Goal: Navigation & Orientation: Go to known website

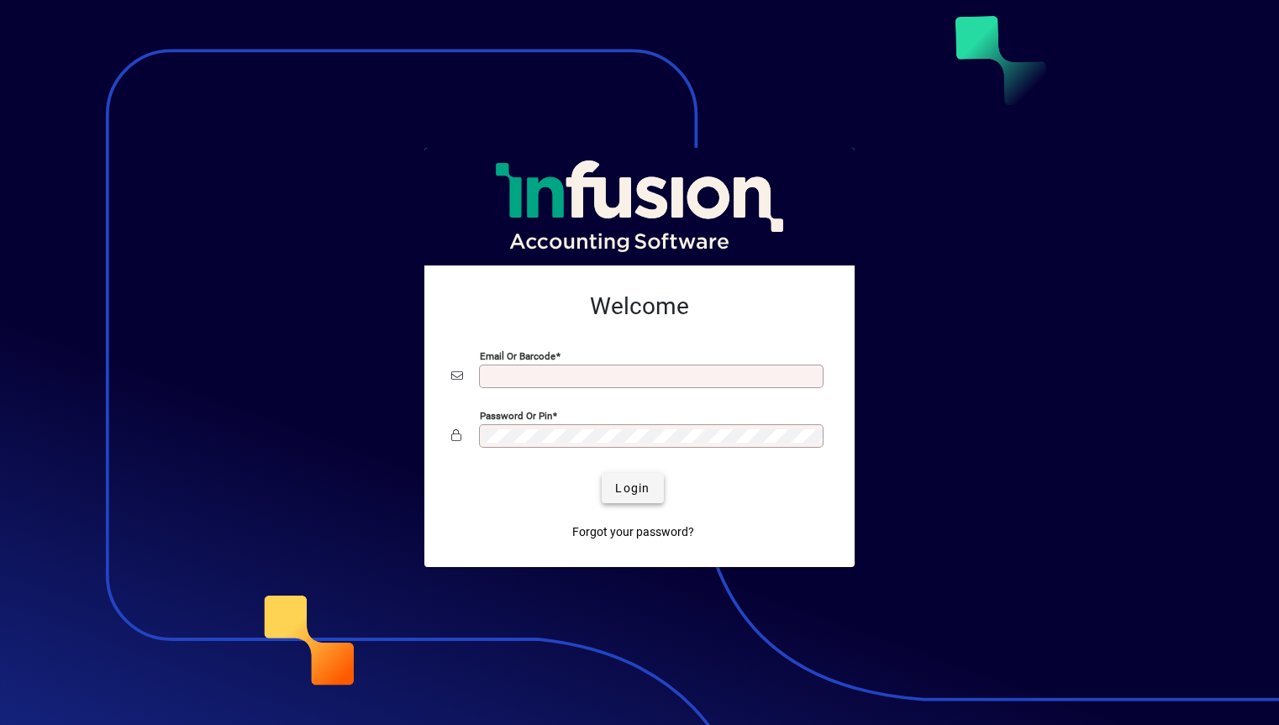
type input "**********"
click at [650, 486] on span "submit" at bounding box center [632, 488] width 61 height 40
